Goal: Find specific page/section: Find specific page/section

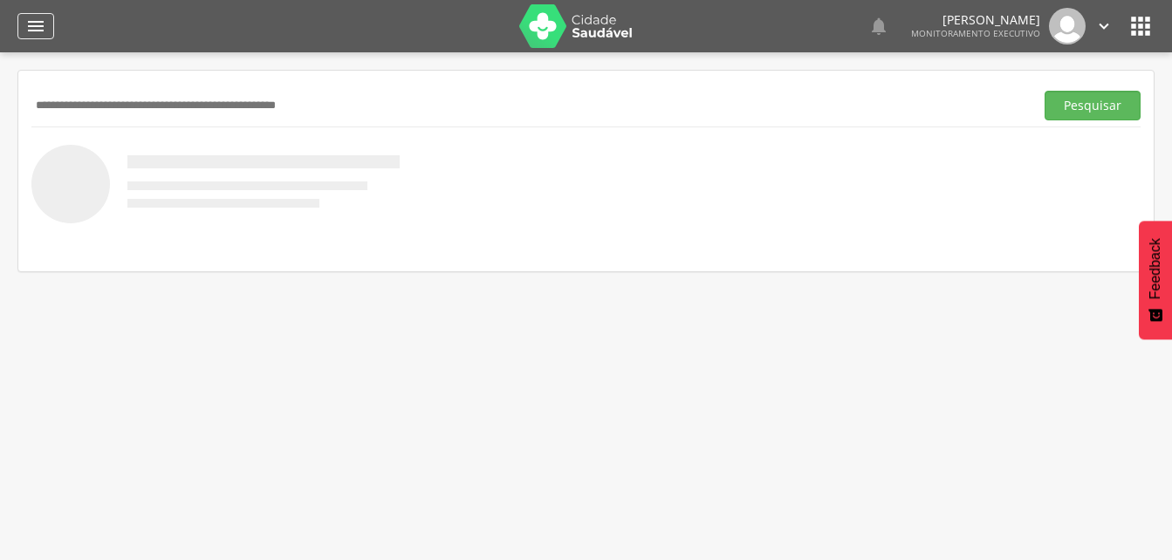
click at [38, 23] on icon "" at bounding box center [35, 26] width 21 height 21
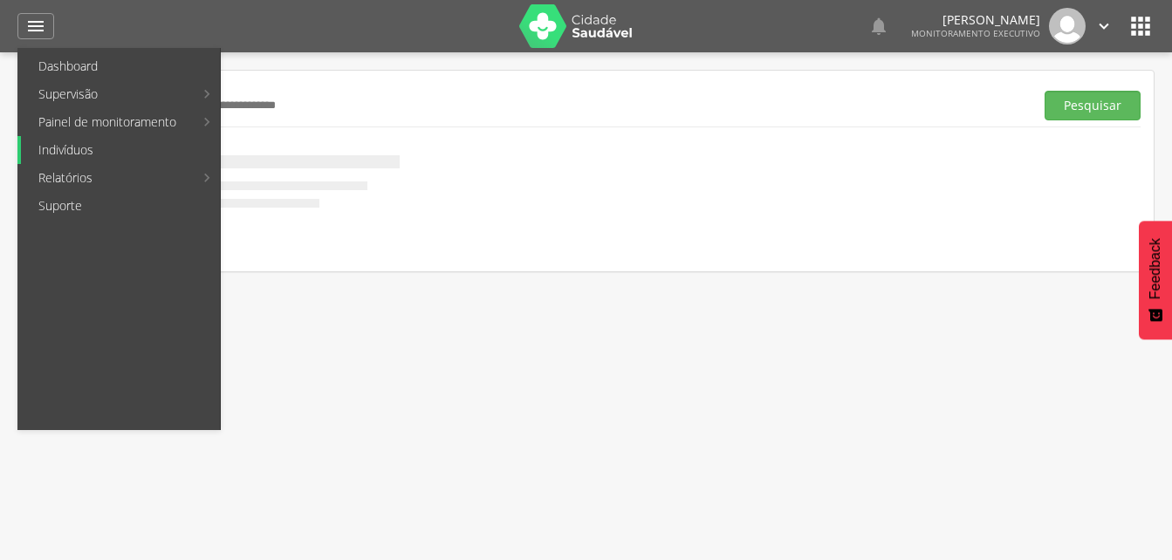
click at [74, 154] on link "Indivíduos" at bounding box center [120, 150] width 199 height 28
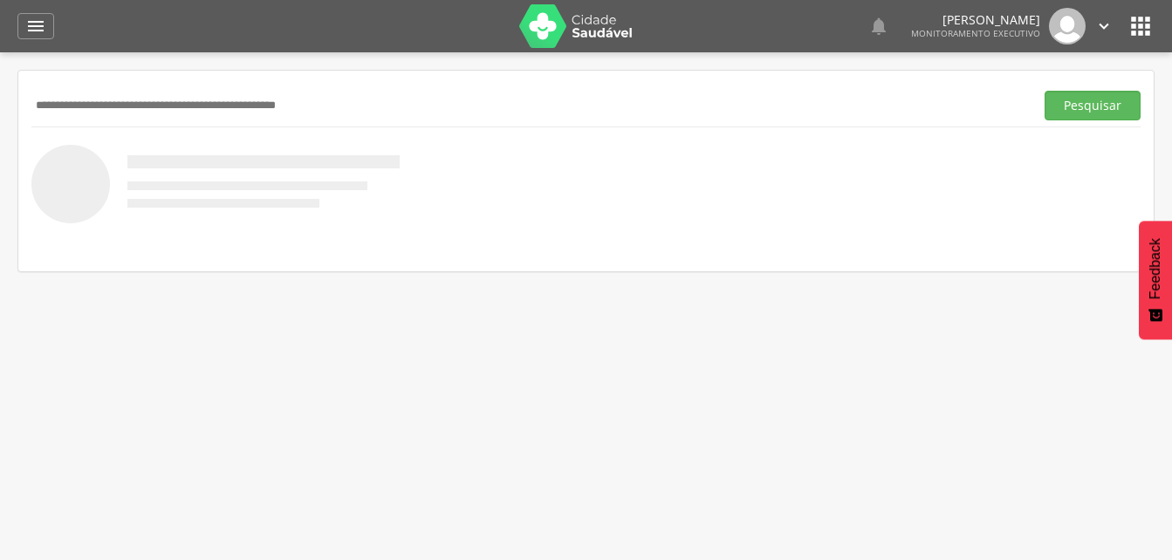
click at [82, 107] on input "text" at bounding box center [529, 106] width 996 height 30
click at [84, 109] on input "text" at bounding box center [529, 106] width 996 height 30
click at [1090, 111] on button "Pesquisar" at bounding box center [1093, 106] width 96 height 30
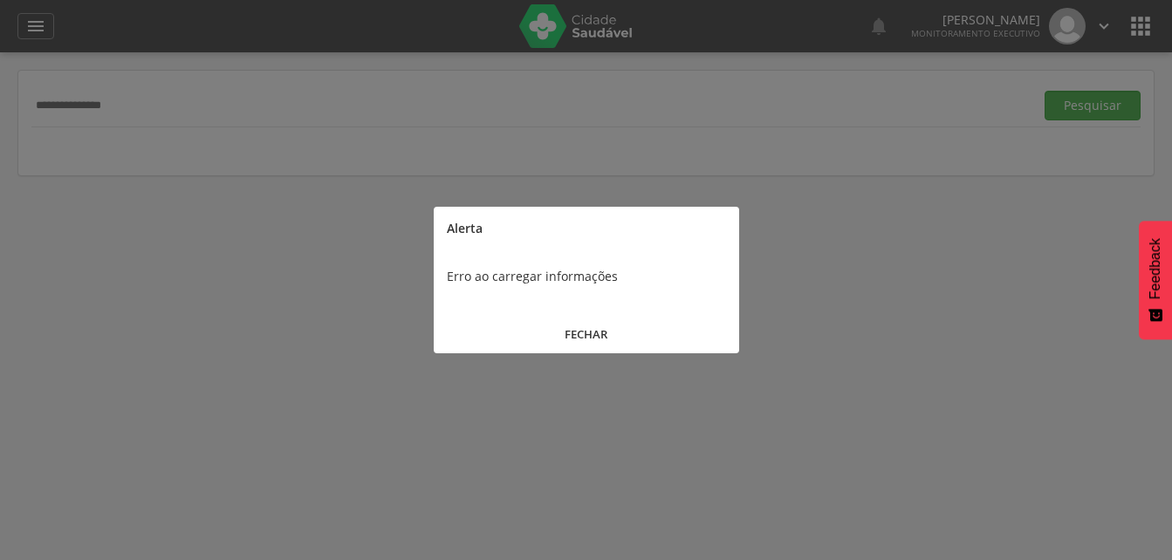
drag, startPoint x: 581, startPoint y: 337, endPoint x: 488, endPoint y: 330, distance: 93.7
click at [581, 337] on button "FECHAR" at bounding box center [587, 335] width 306 height 38
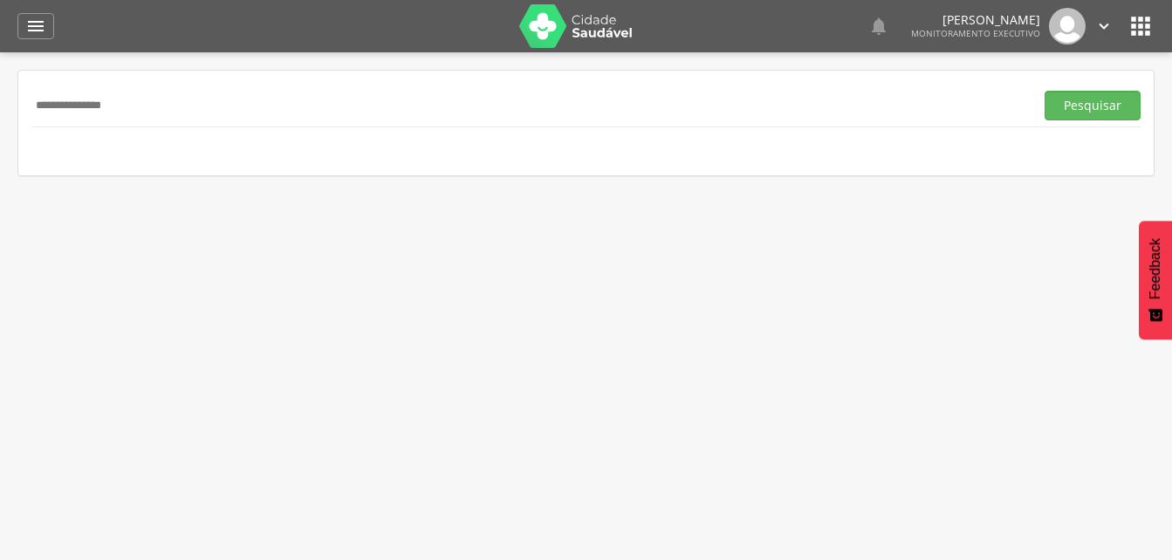
click at [165, 113] on input "**********" at bounding box center [529, 106] width 996 height 30
type input "*"
click at [75, 106] on input "text" at bounding box center [529, 106] width 996 height 30
type input "**********"
click at [1110, 105] on button "Pesquisar" at bounding box center [1093, 106] width 96 height 30
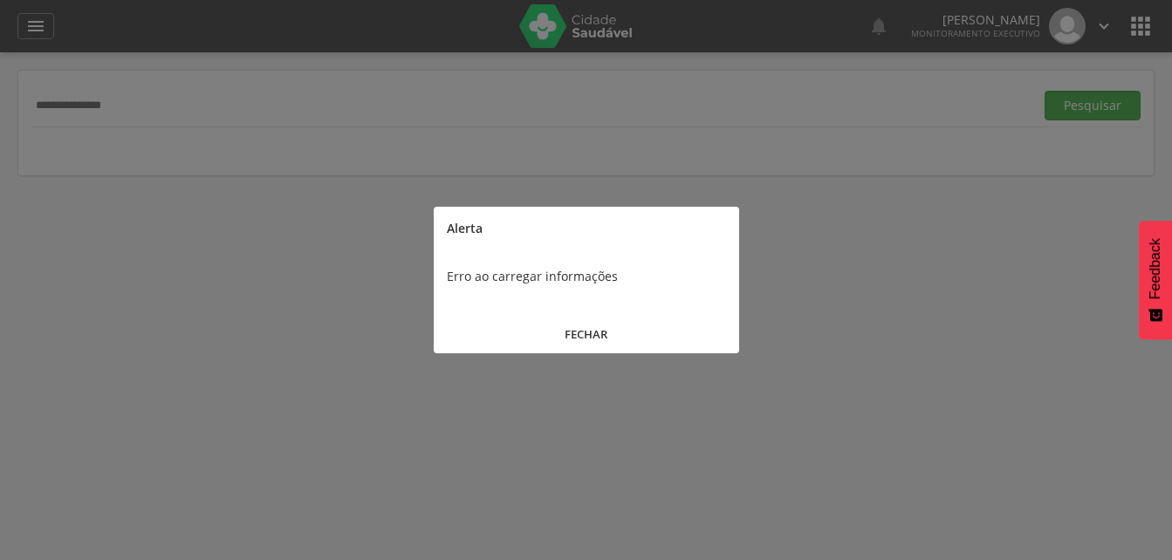
click at [574, 327] on button "FECHAR" at bounding box center [587, 335] width 306 height 38
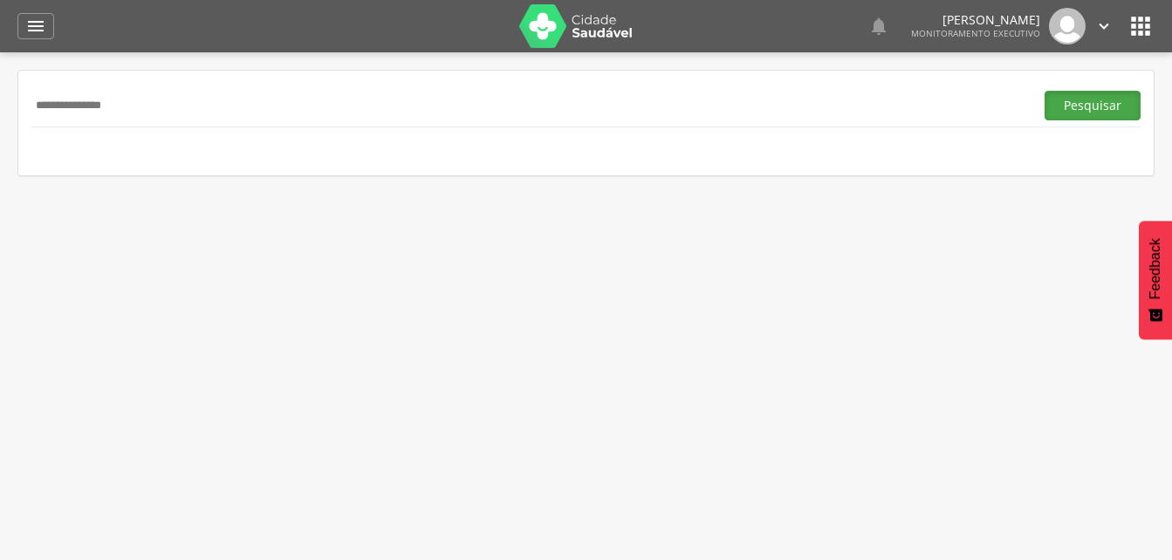
click at [1083, 110] on button "Pesquisar" at bounding box center [1093, 106] width 96 height 30
